Goal: Task Accomplishment & Management: Complete application form

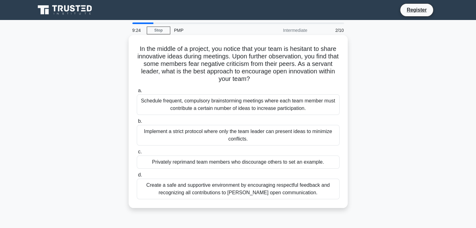
click at [248, 194] on div "Create a safe and supportive environment by encouraging respectful feedback and…" at bounding box center [238, 189] width 203 height 21
click at [137, 177] on input "d. Create a safe and supportive environment by encouraging respectful feedback …" at bounding box center [137, 175] width 0 height 4
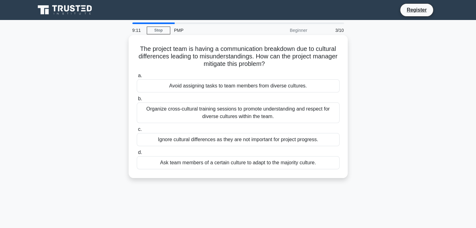
click at [238, 112] on div "Organize cross-cultural training sessions to promote understanding and respect …" at bounding box center [238, 113] width 203 height 21
click at [137, 101] on input "b. Organize cross-cultural training sessions to promote understanding and respe…" at bounding box center [137, 99] width 0 height 4
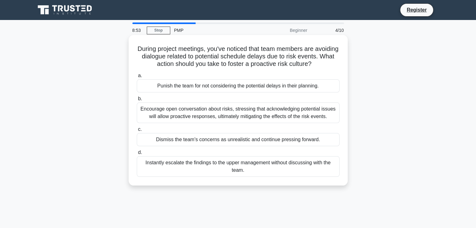
click at [238, 118] on div "Encourage open conversation about risks, stressing that acknowledging potential…" at bounding box center [238, 113] width 203 height 21
click at [137, 101] on input "b. Encourage open conversation about risks, stressing that acknowledging potent…" at bounding box center [137, 99] width 0 height 4
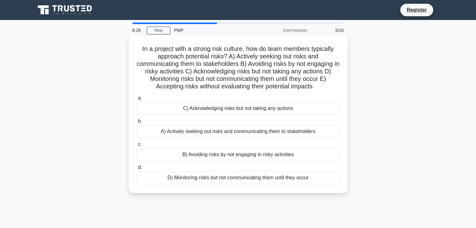
click at [239, 130] on div "A) Actively seeking out risks and communicating them to stakeholders" at bounding box center [238, 131] width 203 height 13
click at [137, 124] on input "b. A) Actively seeking out risks and communicating them to stakeholders" at bounding box center [137, 121] width 0 height 4
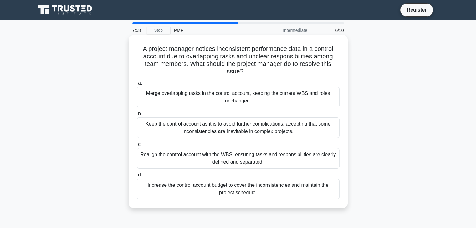
click at [235, 153] on div "Realign the control account with the WBS, ensuring tasks and responsibilities a…" at bounding box center [238, 158] width 203 height 21
click at [137, 147] on input "c. Realign the control account with the WBS, ensuring tasks and responsibilitie…" at bounding box center [137, 145] width 0 height 4
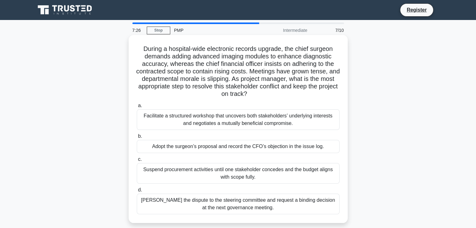
click at [246, 115] on div "Facilitate a structured workshop that uncovers both stakeholders’ underlying in…" at bounding box center [238, 119] width 203 height 21
click at [137, 108] on input "a. Facilitate a structured workshop that uncovers both stakeholders’ underlying…" at bounding box center [137, 106] width 0 height 4
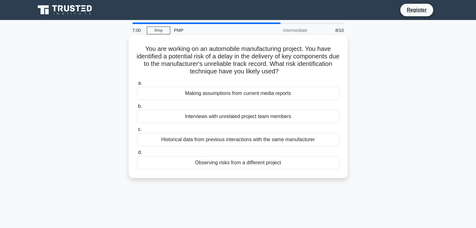
click at [248, 140] on div "Historical data from previous interactions with the same manufacturer" at bounding box center [238, 139] width 203 height 13
click at [137, 132] on input "c. Historical data from previous interactions with the same manufacturer" at bounding box center [137, 130] width 0 height 4
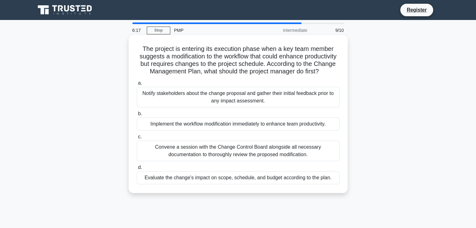
click at [249, 184] on div "Evaluate the change's impact on scope, schedule, and budget according to the pl…" at bounding box center [238, 177] width 203 height 13
click at [137, 170] on input "d. Evaluate the change's impact on scope, schedule, and budget according to the…" at bounding box center [137, 168] width 0 height 4
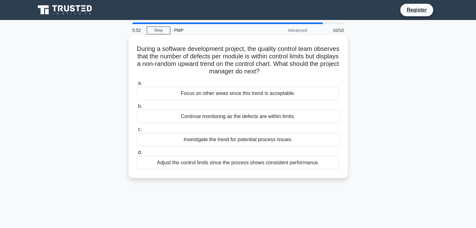
click at [256, 140] on div "Investigate the trend for potential process issues." at bounding box center [238, 139] width 203 height 13
click at [137, 132] on input "c. Investigate the trend for potential process issues." at bounding box center [137, 130] width 0 height 4
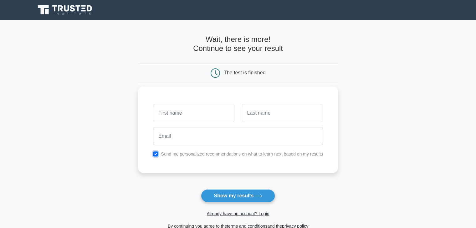
click at [157, 152] on input "checkbox" at bounding box center [155, 154] width 5 height 5
checkbox input "false"
click at [186, 113] on input "text" at bounding box center [193, 113] width 81 height 18
type input "andriya"
click at [287, 116] on input "text" at bounding box center [282, 113] width 81 height 18
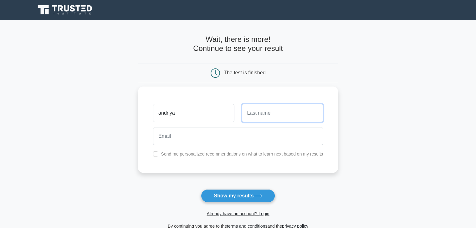
type input "merlin"
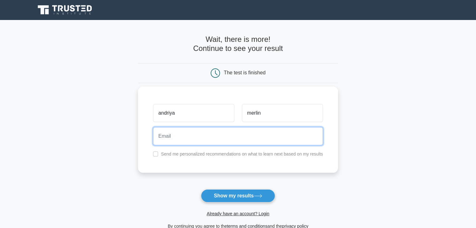
click at [284, 133] on input "email" at bounding box center [238, 136] width 170 height 18
type input "projectcoord@woxro.com"
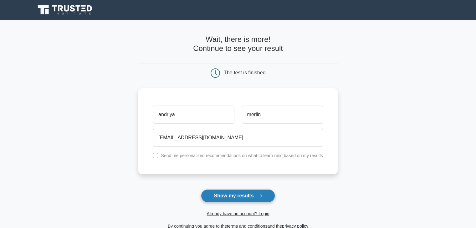
click at [256, 196] on icon at bounding box center [258, 195] width 8 height 3
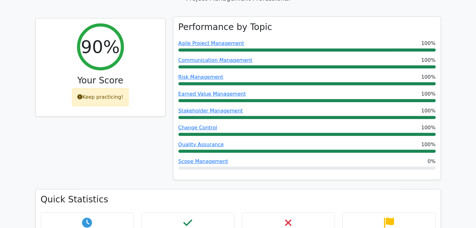
scroll to position [264, 0]
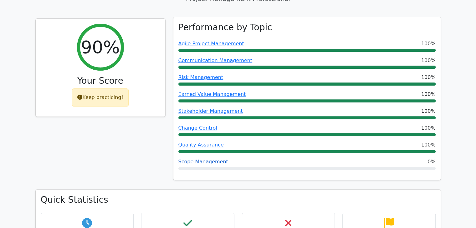
click at [206, 159] on link "Scope Management" at bounding box center [203, 162] width 50 height 6
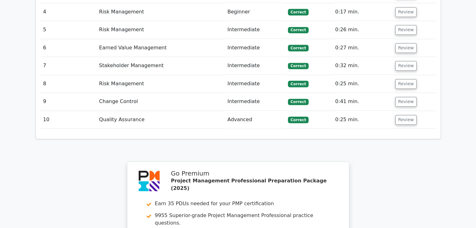
scroll to position [937, 0]
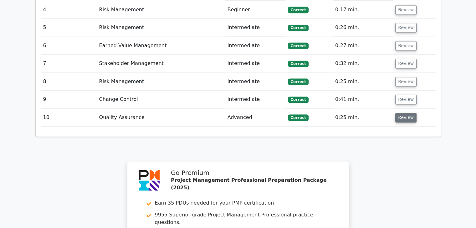
click at [403, 113] on button "Review" at bounding box center [405, 118] width 21 height 10
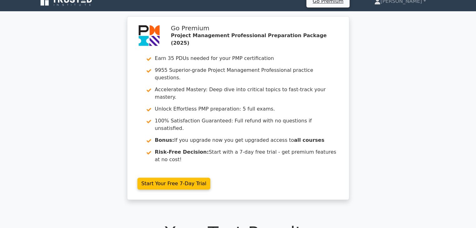
scroll to position [0, 0]
